Goal: Information Seeking & Learning: Learn about a topic

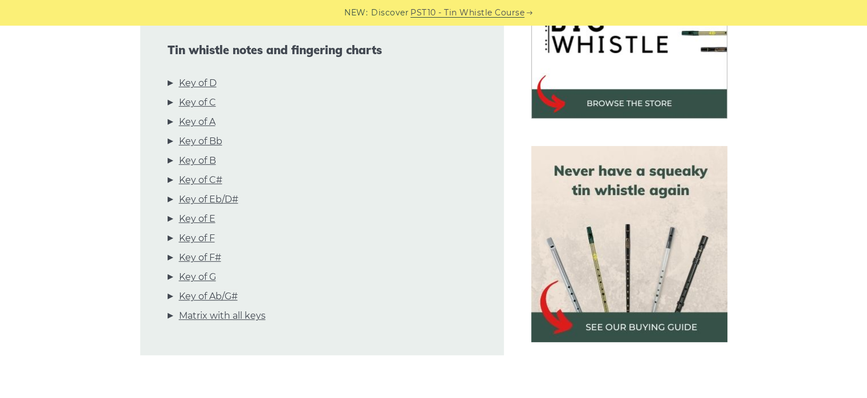
scroll to position [386, 0]
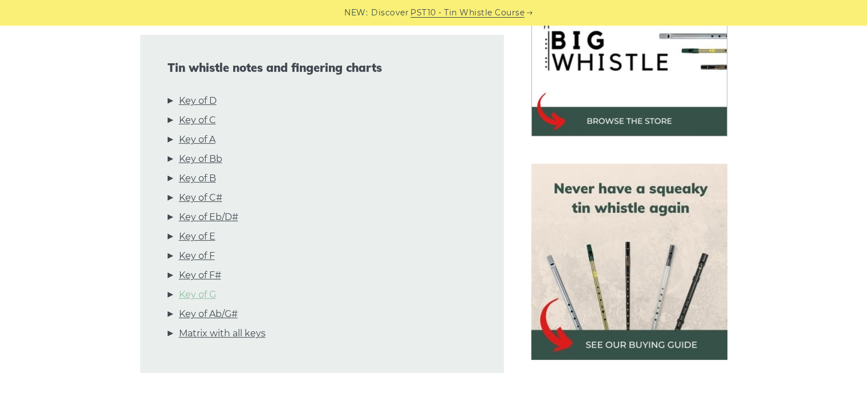
click at [203, 292] on link "Key of G" at bounding box center [197, 294] width 37 height 15
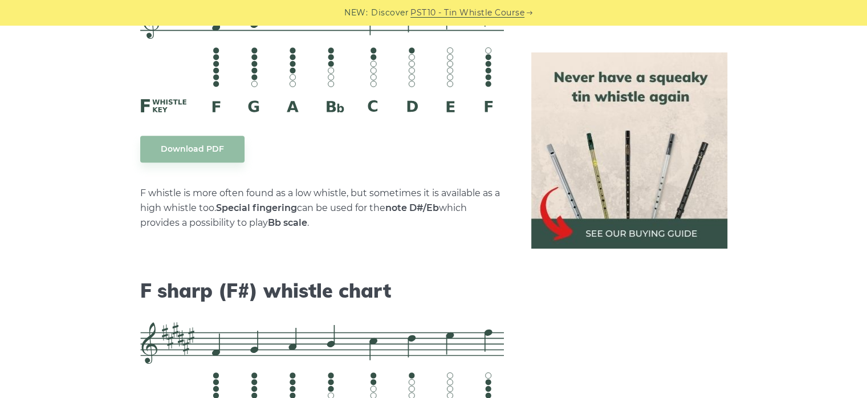
scroll to position [5830, 0]
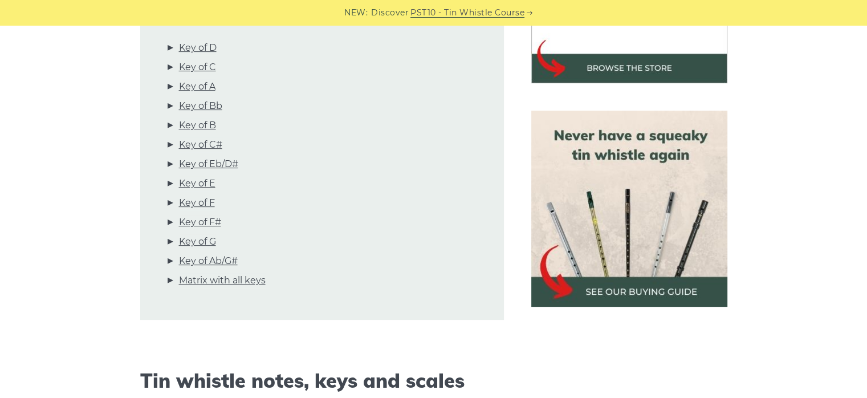
scroll to position [449, 0]
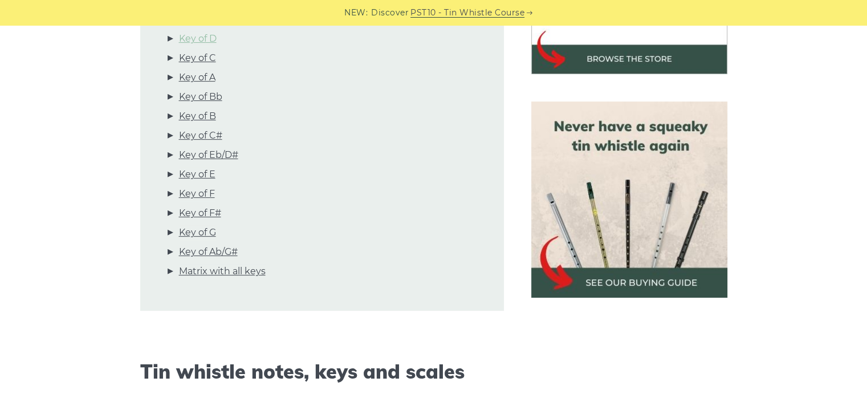
click at [202, 32] on link "Key of D" at bounding box center [198, 38] width 38 height 15
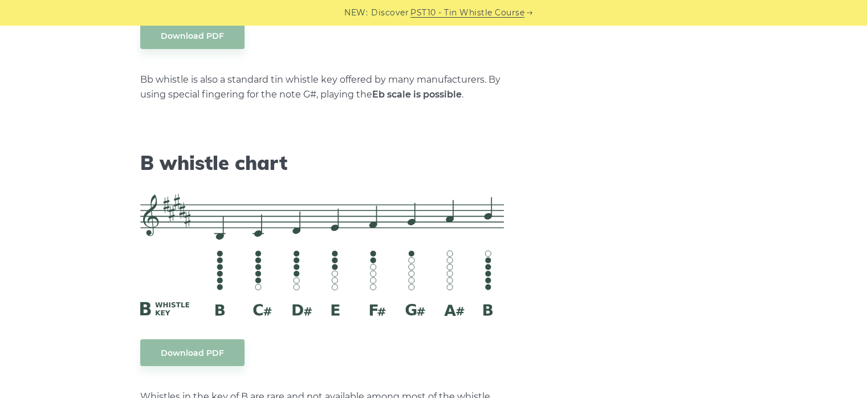
scroll to position [0, 0]
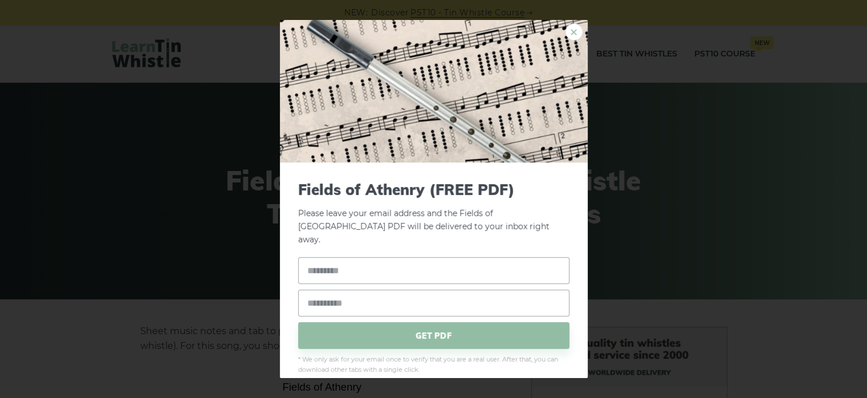
click at [565, 34] on link "×" at bounding box center [573, 31] width 17 height 17
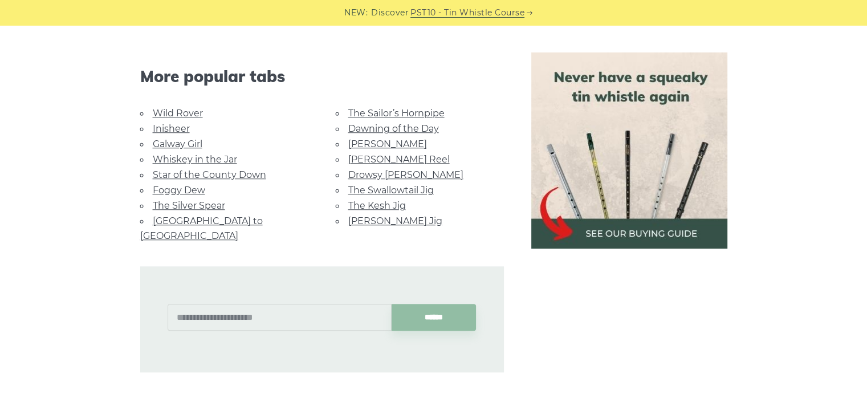
scroll to position [915, 0]
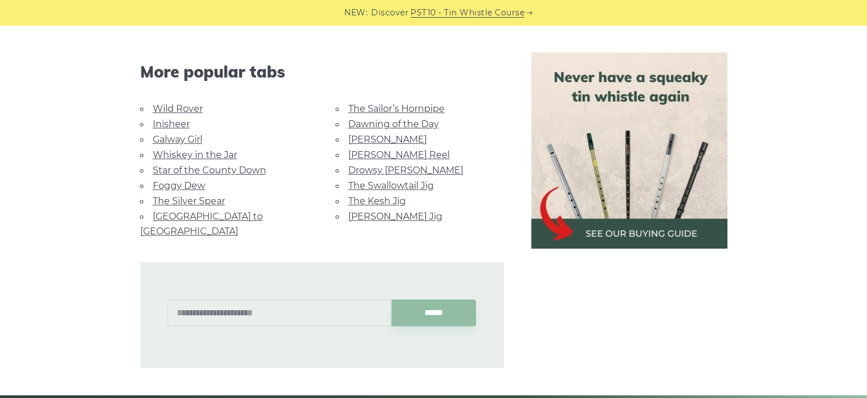
click at [392, 122] on link "Dawning of the Day" at bounding box center [393, 124] width 91 height 11
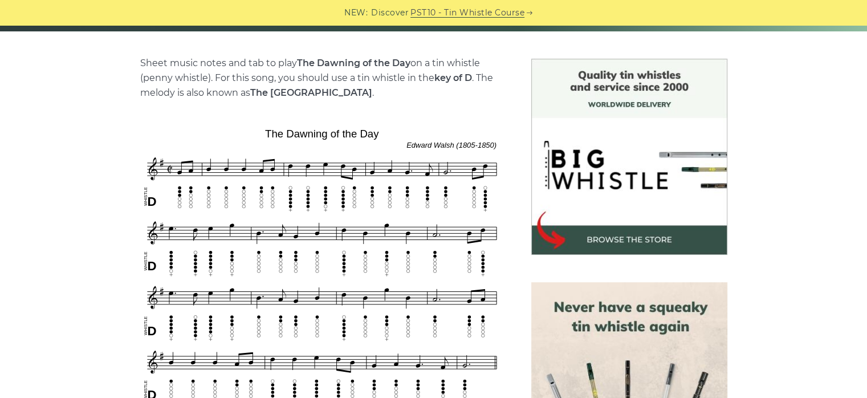
scroll to position [290, 0]
